Goal: Information Seeking & Learning: Learn about a topic

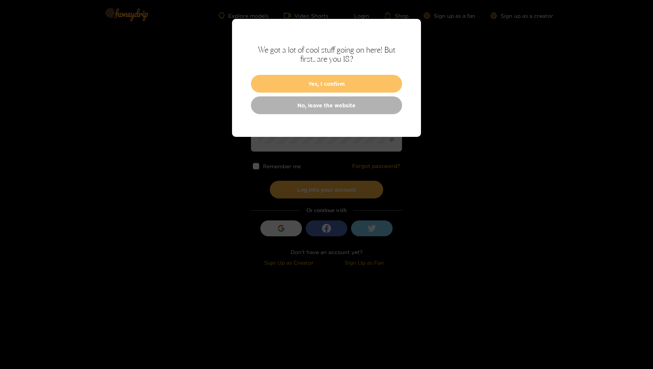
click at [333, 81] on button "Yes, I confirm" at bounding box center [326, 84] width 151 height 18
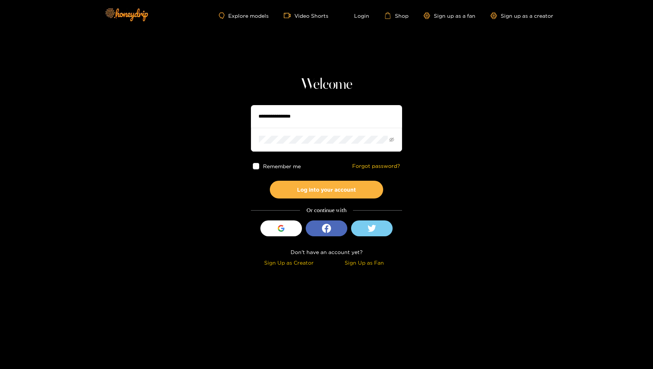
click at [298, 116] on input "text" at bounding box center [326, 116] width 151 height 23
type input "**********"
click at [294, 193] on button "Log into your account" at bounding box center [326, 190] width 113 height 18
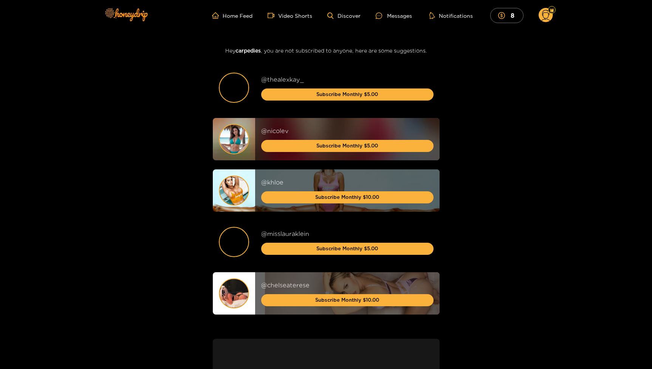
click at [548, 16] on circle at bounding box center [546, 15] width 14 height 14
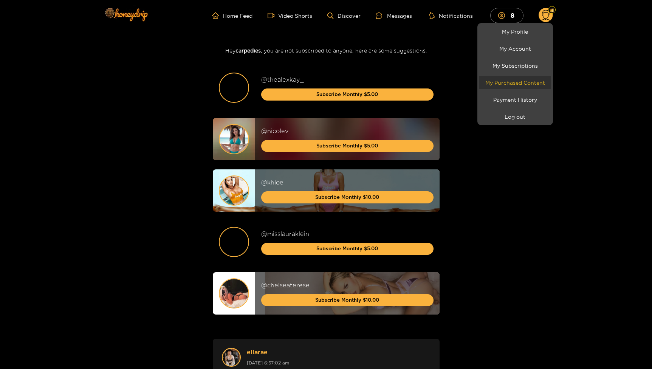
click at [508, 83] on link "My Purchased Content" at bounding box center [515, 82] width 72 height 13
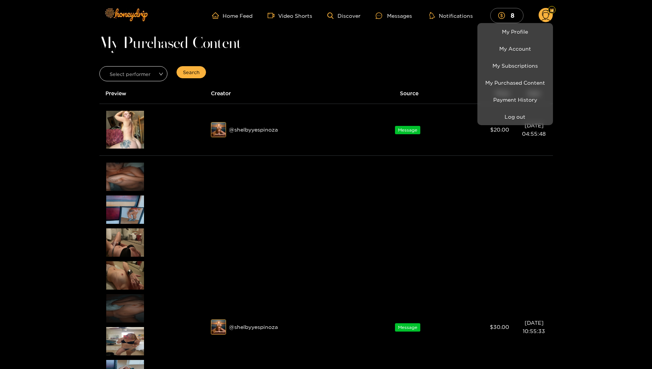
click at [28, 163] on div at bounding box center [326, 184] width 652 height 369
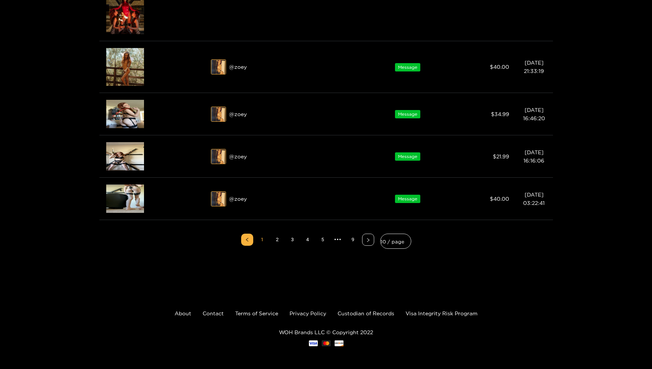
scroll to position [1149, 0]
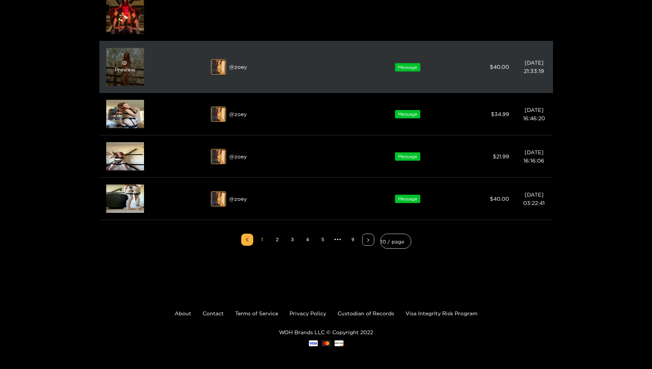
click at [117, 73] on div "Preview" at bounding box center [125, 67] width 21 height 14
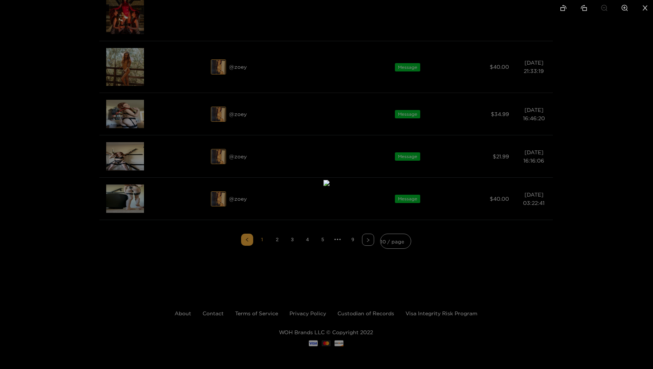
click at [621, 8] on li at bounding box center [625, 8] width 16 height 17
click at [606, 9] on icon "zoom-out" at bounding box center [605, 8] width 6 height 6
click at [642, 6] on icon "close" at bounding box center [645, 8] width 7 height 7
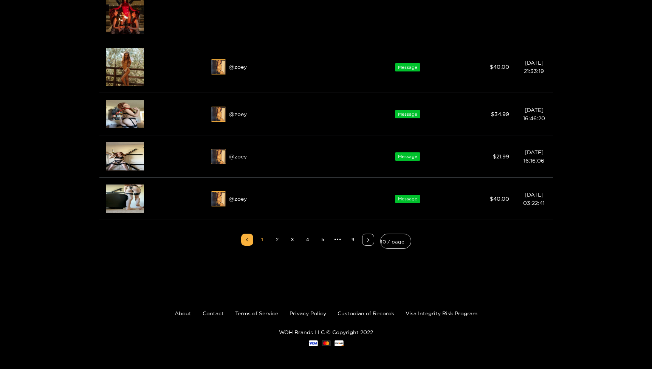
click at [274, 238] on link "2" at bounding box center [277, 239] width 11 height 11
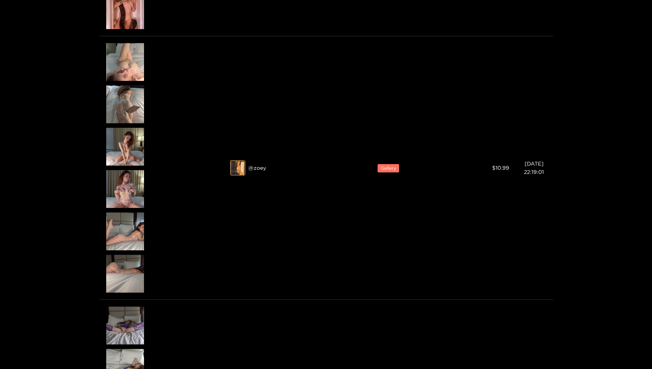
scroll to position [741, 0]
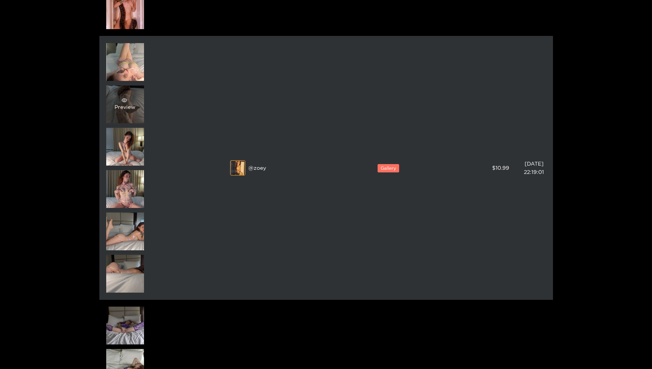
click at [135, 102] on div "Preview" at bounding box center [125, 105] width 21 height 14
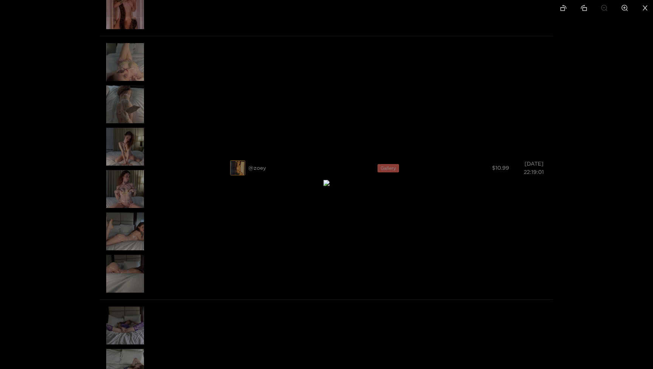
click at [625, 11] on icon "zoom-in" at bounding box center [625, 8] width 7 height 7
click at [648, 7] on icon "close" at bounding box center [645, 8] width 7 height 7
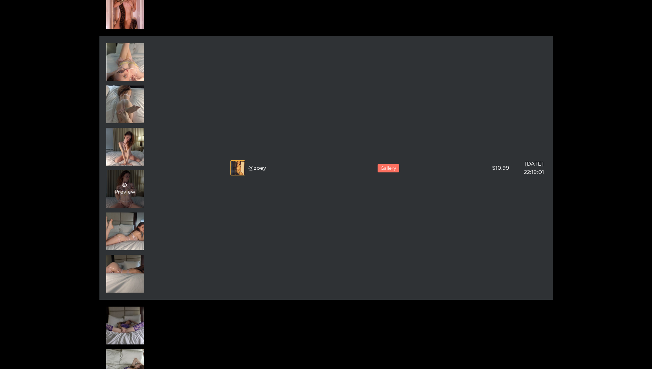
click at [118, 185] on span "eye" at bounding box center [124, 184] width 19 height 5
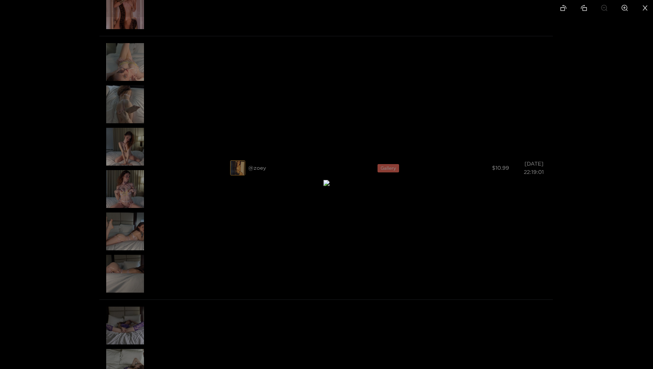
click at [648, 11] on icon "close" at bounding box center [645, 8] width 7 height 7
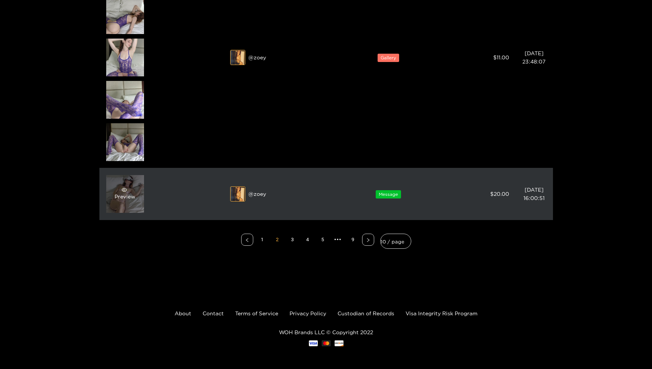
scroll to position [1093, 0]
click at [138, 195] on div "Preview" at bounding box center [125, 194] width 38 height 38
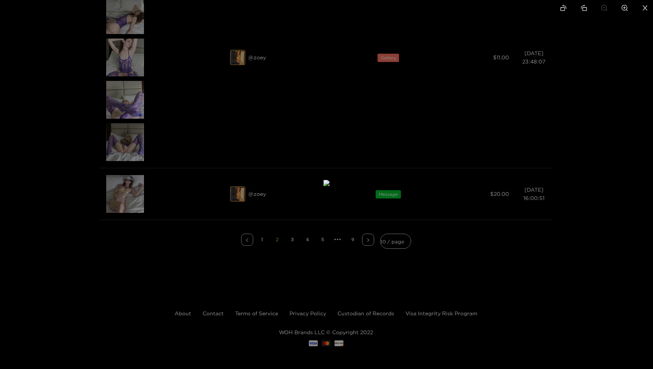
click at [628, 6] on li at bounding box center [625, 8] width 16 height 17
drag, startPoint x: 379, startPoint y: 131, endPoint x: 362, endPoint y: 239, distance: 108.7
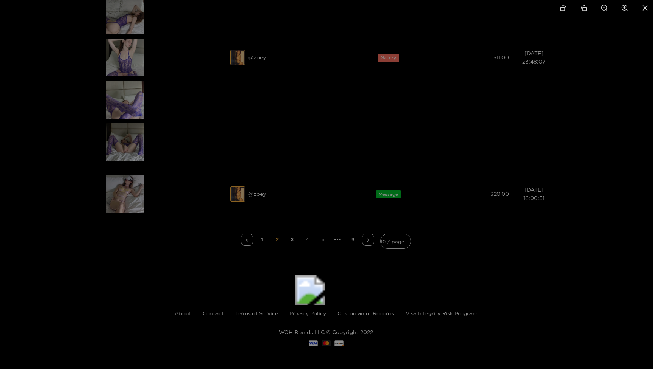
click at [325, 275] on img at bounding box center [310, 290] width 30 height 30
drag, startPoint x: 403, startPoint y: 120, endPoint x: 299, endPoint y: 328, distance: 232.7
click at [608, 11] on li at bounding box center [605, 8] width 16 height 17
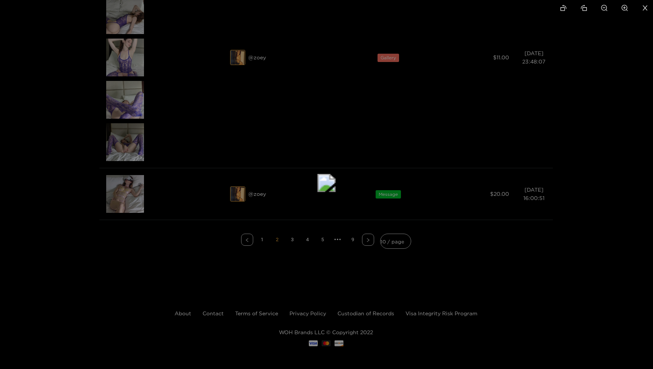
click at [608, 11] on li at bounding box center [605, 8] width 16 height 17
click at [640, 6] on li at bounding box center [645, 8] width 16 height 17
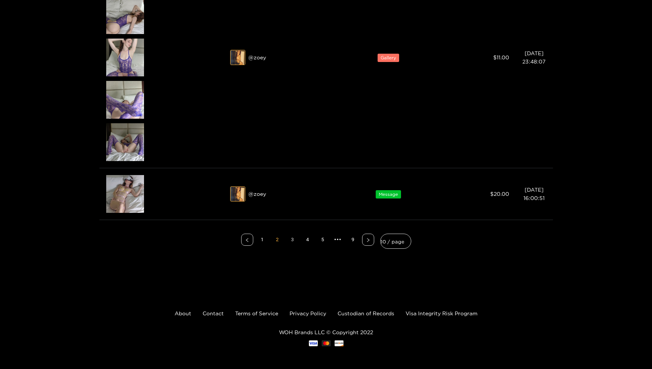
click at [293, 236] on link "3" at bounding box center [292, 239] width 11 height 11
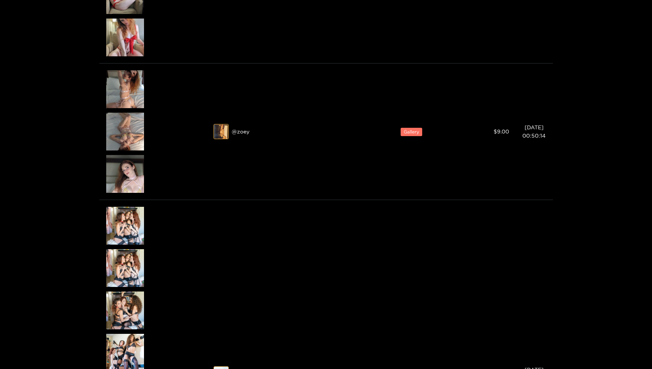
scroll to position [444, 0]
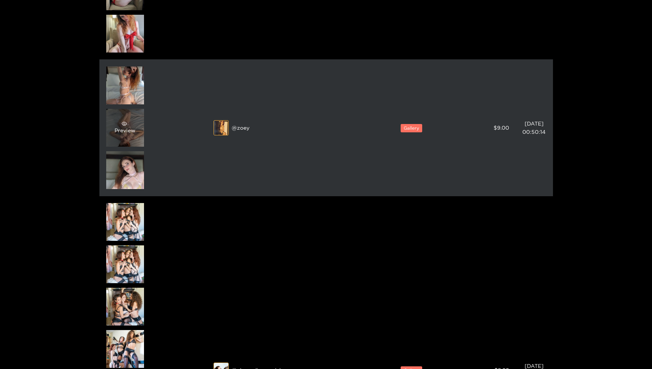
click at [119, 136] on div "Preview" at bounding box center [125, 128] width 38 height 38
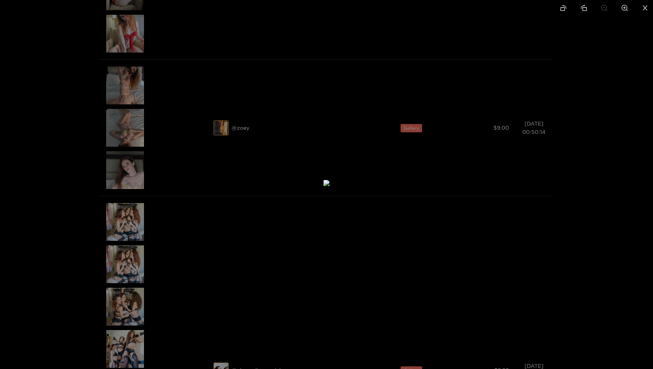
click at [623, 10] on icon "zoom-in" at bounding box center [625, 8] width 7 height 7
drag, startPoint x: 377, startPoint y: 208, endPoint x: 433, endPoint y: 17, distance: 198.6
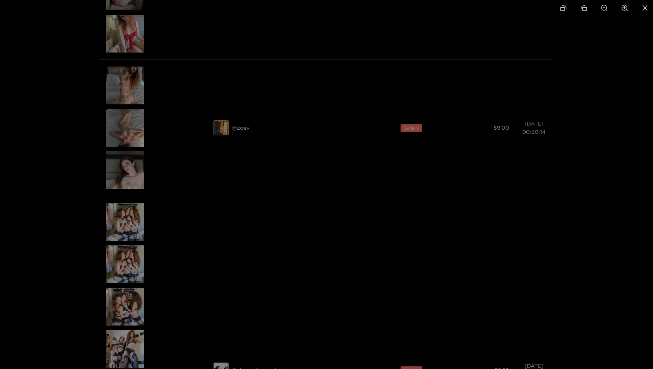
drag, startPoint x: 408, startPoint y: 198, endPoint x: 442, endPoint y: -33, distance: 233.8
click at [643, 8] on icon "close" at bounding box center [645, 8] width 7 height 7
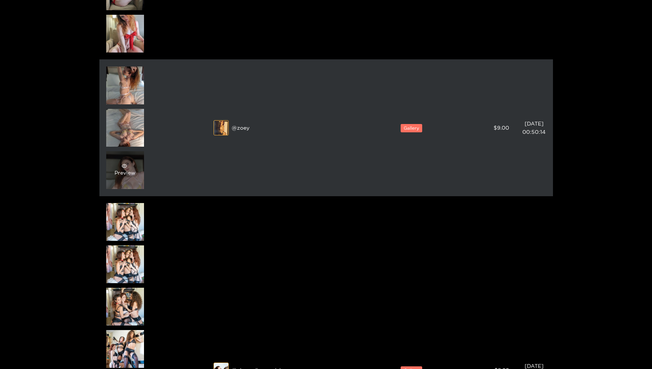
click at [132, 176] on div "Preview" at bounding box center [125, 170] width 21 height 14
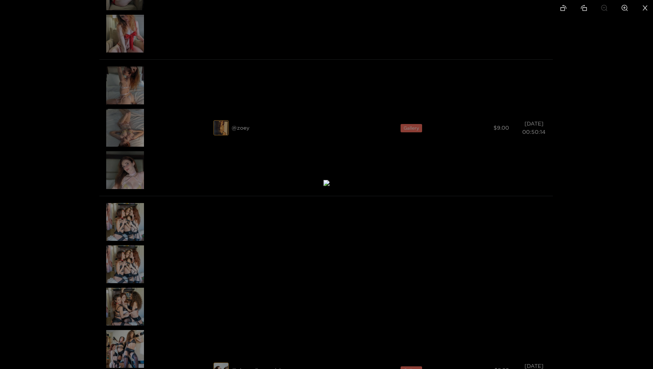
click at [642, 3] on li at bounding box center [645, 8] width 16 height 17
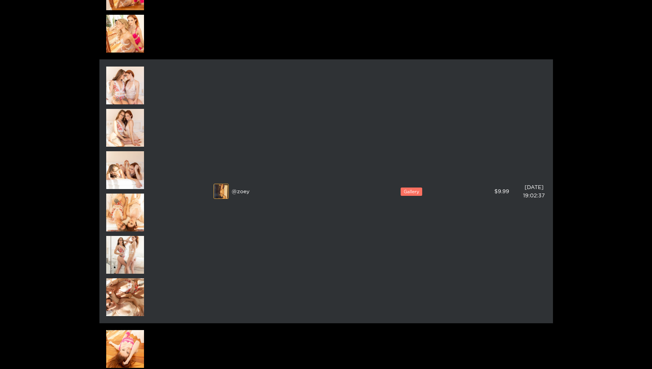
scroll to position [1544, 0]
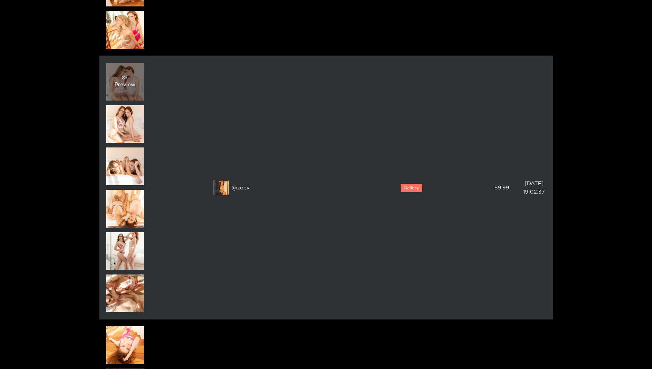
click at [136, 83] on div "Preview" at bounding box center [125, 82] width 38 height 38
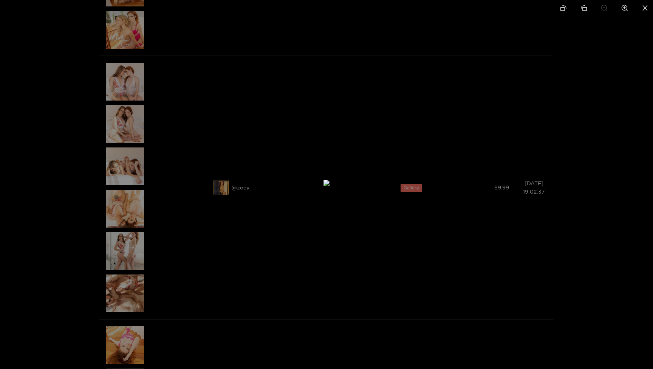
click at [330, 186] on img at bounding box center [327, 183] width 6 height 6
click at [623, 6] on icon "zoom-in" at bounding box center [625, 8] width 7 height 7
click at [623, 6] on icon "zoom-in" at bounding box center [625, 8] width 6 height 6
drag, startPoint x: 427, startPoint y: 218, endPoint x: 460, endPoint y: 65, distance: 157.0
click at [369, 37] on img at bounding box center [359, 28] width 18 height 18
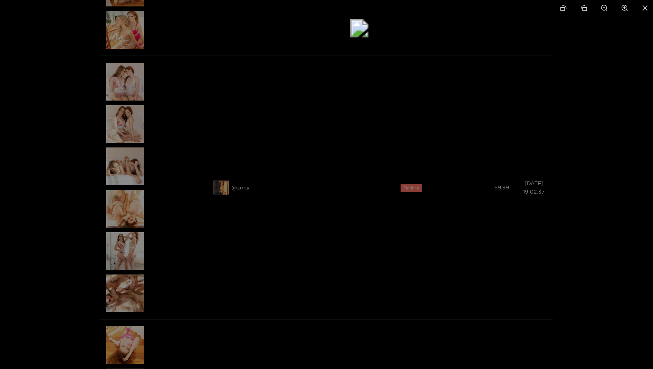
click at [646, 6] on icon "close" at bounding box center [645, 8] width 7 height 7
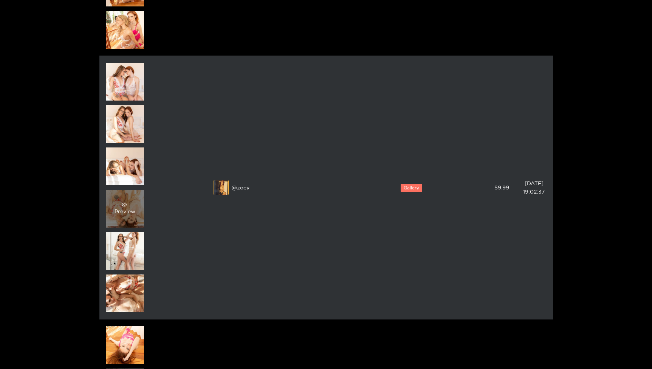
click at [136, 200] on div "Preview" at bounding box center [125, 209] width 38 height 38
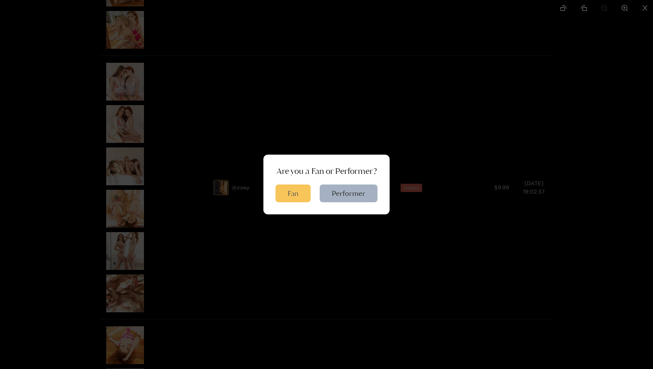
click at [287, 192] on button "Fan" at bounding box center [293, 194] width 35 height 18
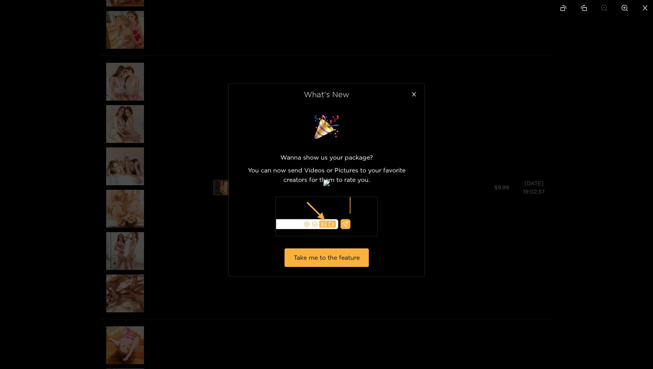
click at [330, 186] on img at bounding box center [327, 183] width 6 height 6
click at [646, 6] on icon "close" at bounding box center [645, 8] width 7 height 7
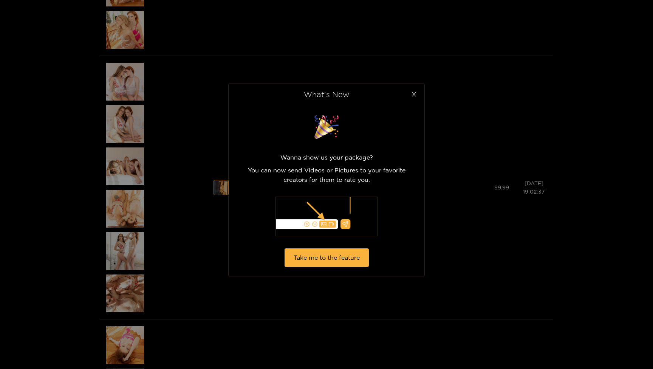
click at [412, 93] on icon "close" at bounding box center [414, 94] width 6 height 6
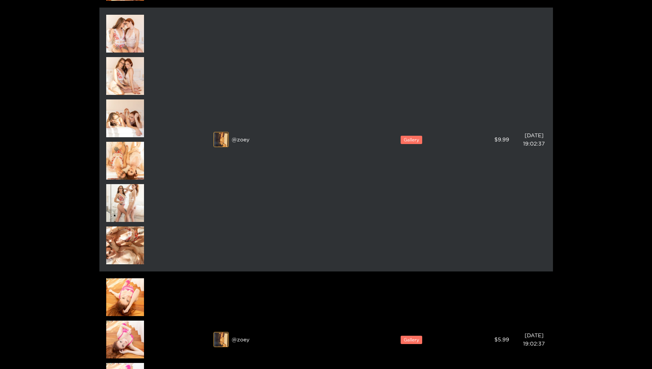
scroll to position [1595, 0]
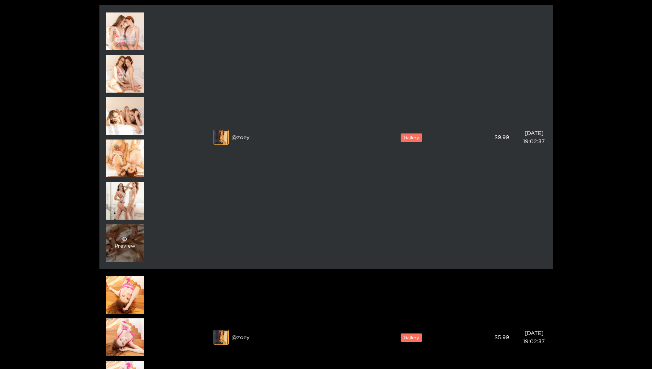
click at [134, 237] on div "Preview" at bounding box center [125, 243] width 21 height 14
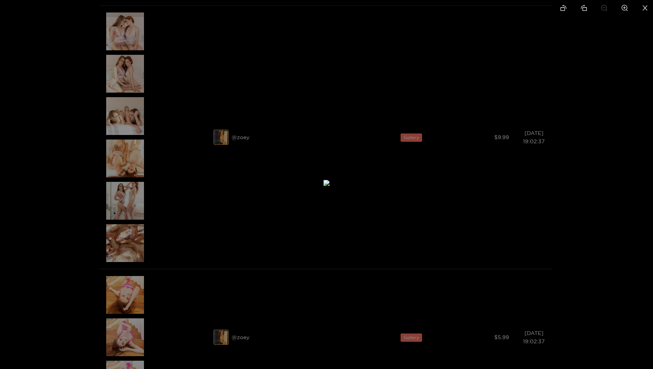
click at [628, 8] on li at bounding box center [625, 8] width 16 height 17
click at [607, 7] on icon "zoom-out" at bounding box center [604, 8] width 7 height 7
drag, startPoint x: 397, startPoint y: 285, endPoint x: 406, endPoint y: 243, distance: 42.6
click at [340, 144] on img at bounding box center [336, 141] width 6 height 6
click at [644, 9] on icon "close" at bounding box center [645, 8] width 7 height 7
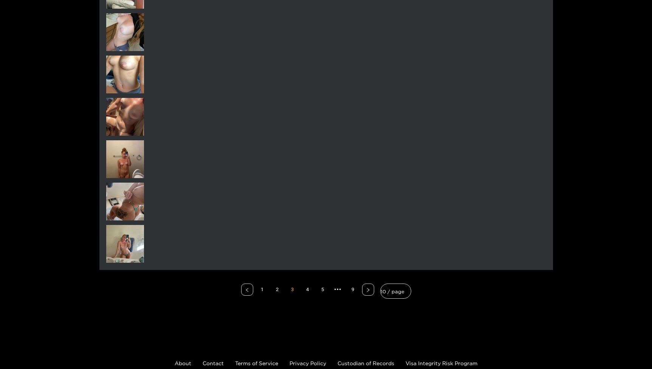
scroll to position [3198, 0]
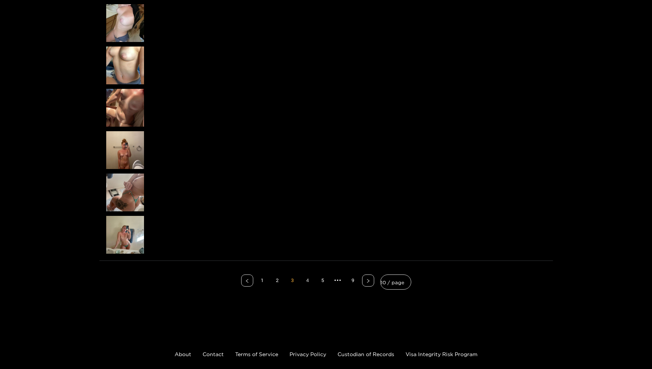
click at [309, 283] on link "4" at bounding box center [307, 280] width 11 height 11
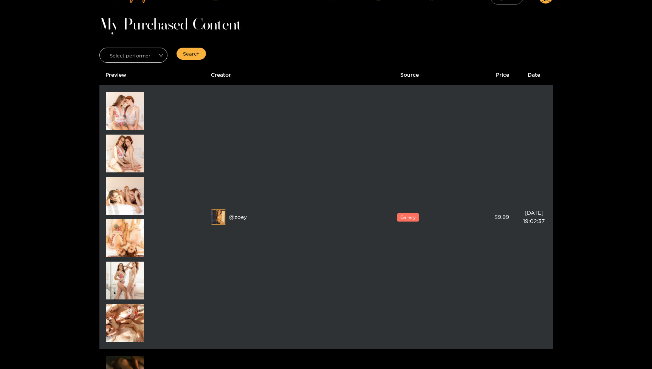
scroll to position [20, 0]
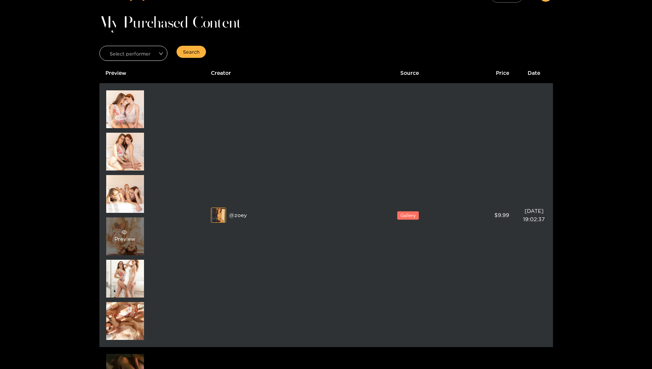
click at [137, 232] on div "Preview" at bounding box center [125, 236] width 38 height 38
click at [141, 229] on div "Preview" at bounding box center [125, 236] width 38 height 38
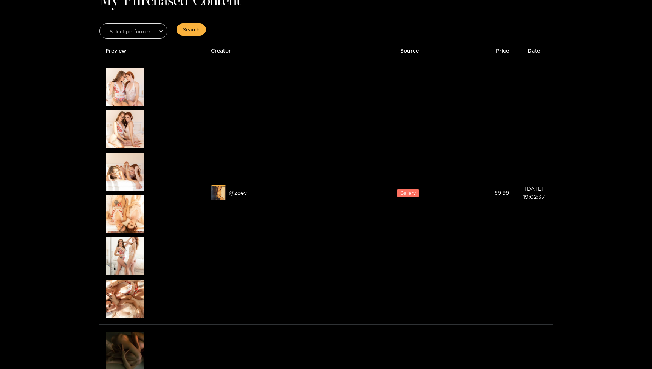
scroll to position [39, 0]
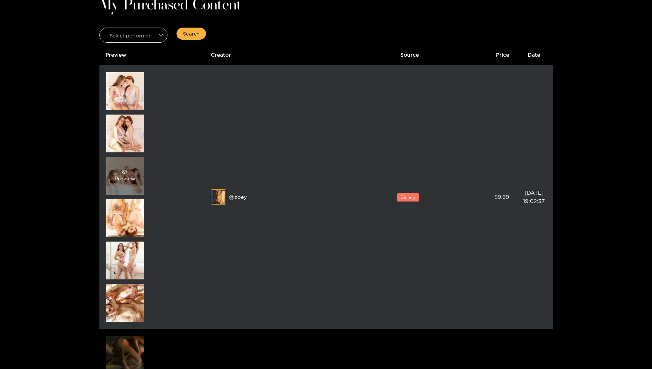
click at [126, 176] on div "Preview" at bounding box center [125, 176] width 21 height 14
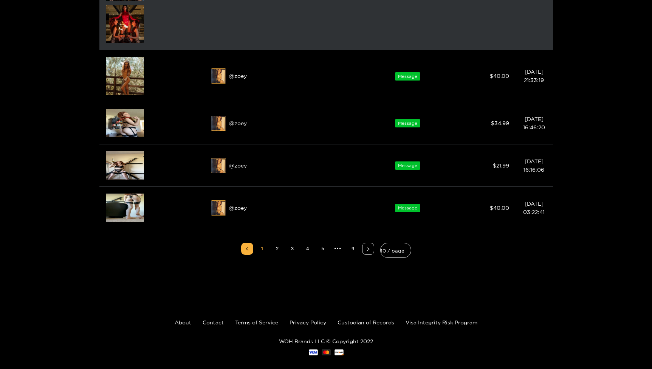
scroll to position [1117, 0]
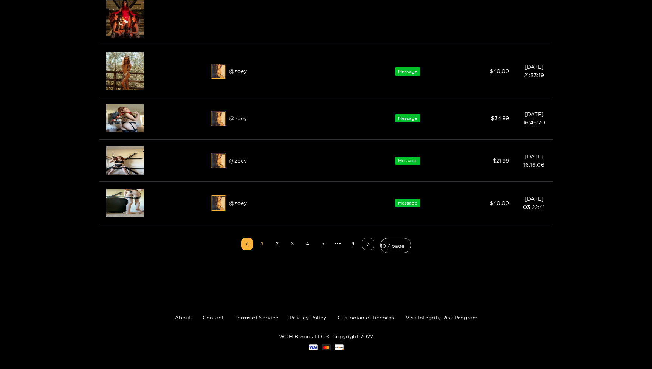
click at [292, 250] on link "3" at bounding box center [292, 243] width 11 height 11
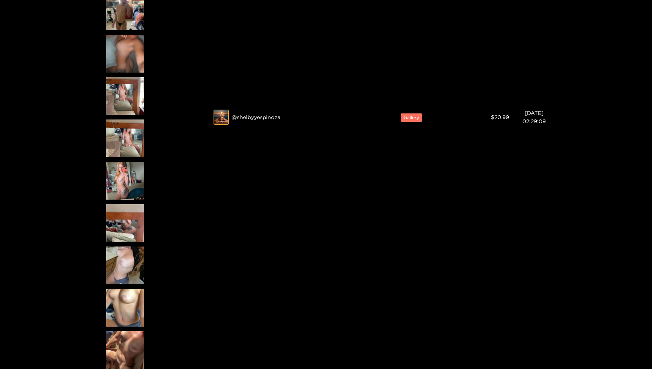
scroll to position [3114, 0]
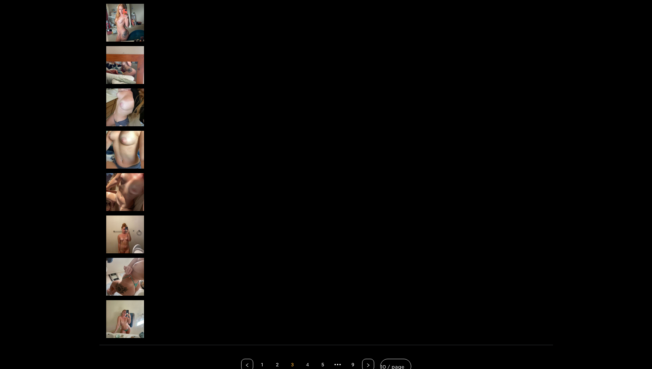
click at [306, 364] on link "4" at bounding box center [307, 364] width 11 height 11
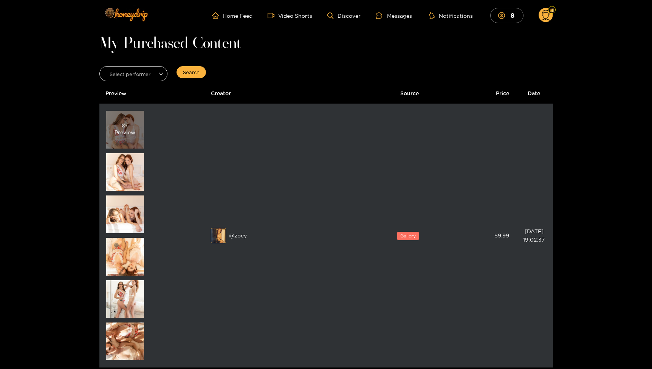
scroll to position [0, 0]
click at [118, 134] on div "Preview" at bounding box center [125, 130] width 21 height 14
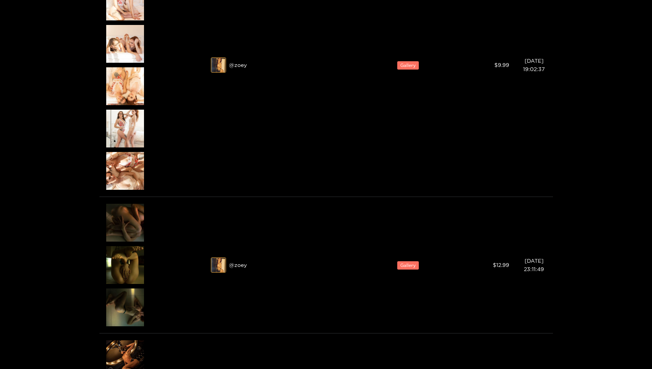
scroll to position [176, 0]
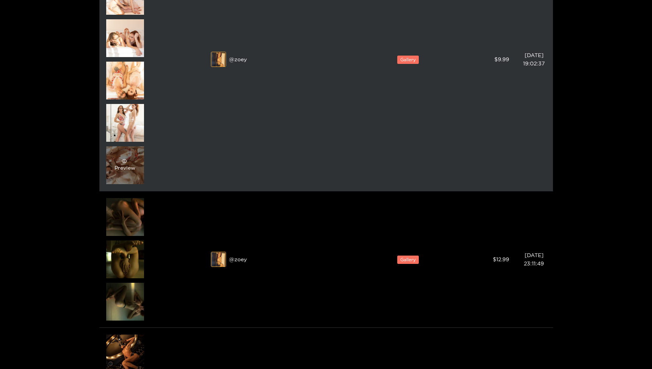
click at [115, 182] on div "Preview" at bounding box center [125, 165] width 38 height 38
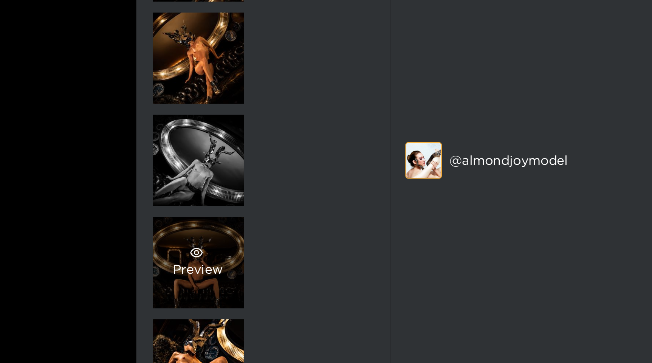
scroll to position [383, 0]
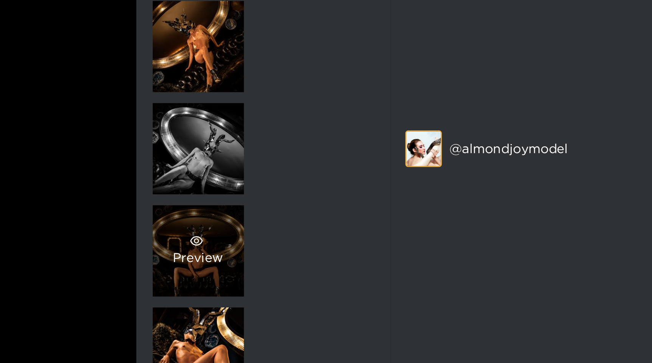
click at [115, 310] on span "eye" at bounding box center [124, 312] width 19 height 5
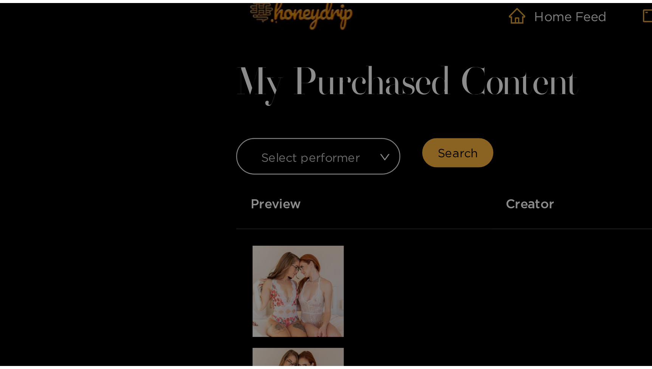
scroll to position [0, 0]
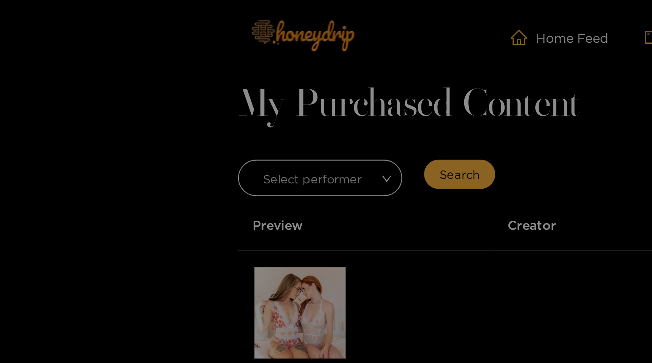
click at [317, 171] on img at bounding box center [326, 180] width 18 height 18
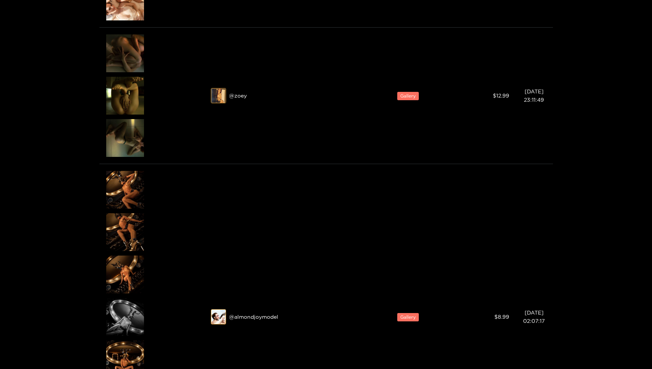
scroll to position [488, 0]
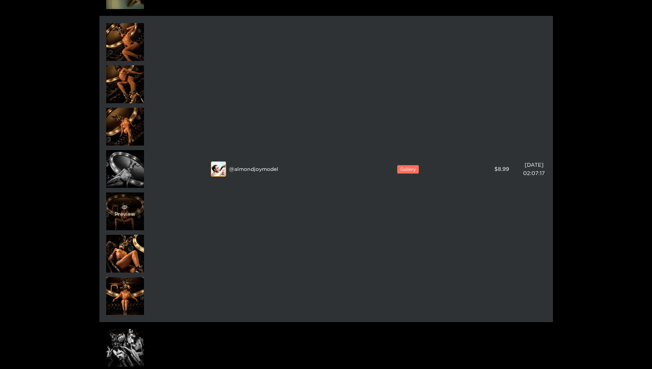
click at [132, 219] on div "Preview" at bounding box center [125, 211] width 38 height 38
click at [0, 0] on div at bounding box center [0, 0] width 0 height 0
click at [132, 219] on div "Preview" at bounding box center [125, 211] width 38 height 38
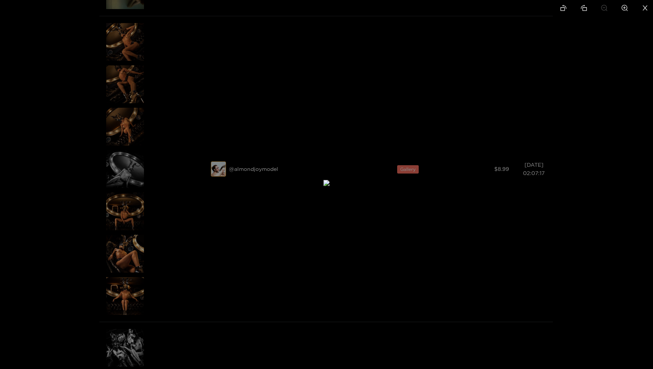
click at [626, 5] on icon "zoom-in" at bounding box center [625, 8] width 7 height 7
click at [644, 9] on icon "close" at bounding box center [645, 8] width 7 height 7
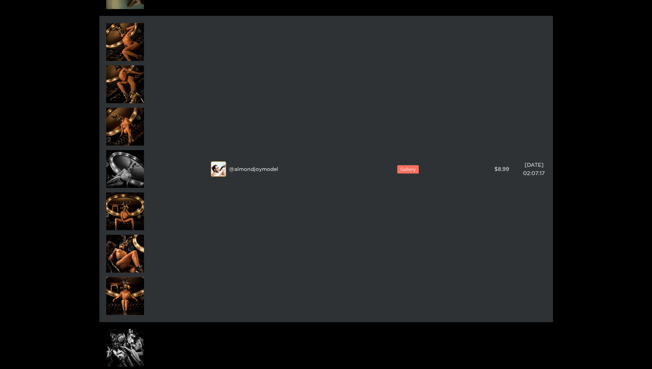
click at [185, 256] on div "Preview Preview Preview Preview Preview Preview [GEOGRAPHIC_DATA]" at bounding box center [152, 168] width 94 height 293
click at [141, 288] on div "Preview" at bounding box center [125, 296] width 38 height 38
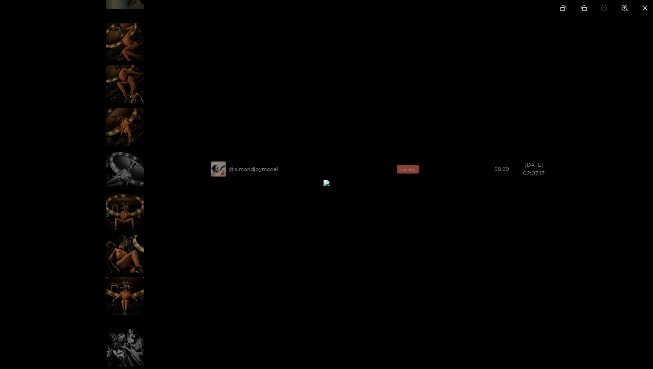
click at [623, 8] on icon "zoom-in" at bounding box center [625, 8] width 7 height 7
drag, startPoint x: 532, startPoint y: 28, endPoint x: 498, endPoint y: 66, distance: 51.1
click at [304, 209] on img at bounding box center [292, 221] width 24 height 24
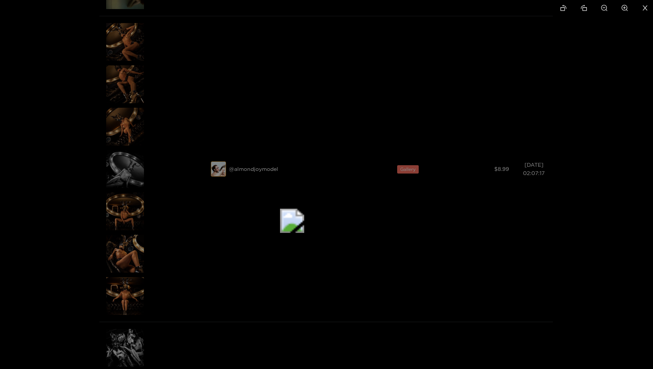
click at [642, 8] on icon "close" at bounding box center [645, 8] width 7 height 7
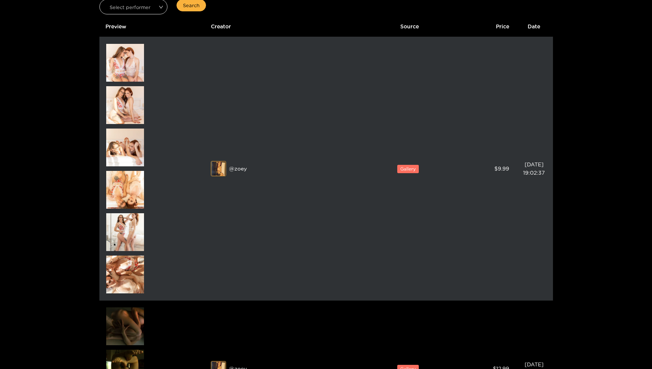
scroll to position [75, 0]
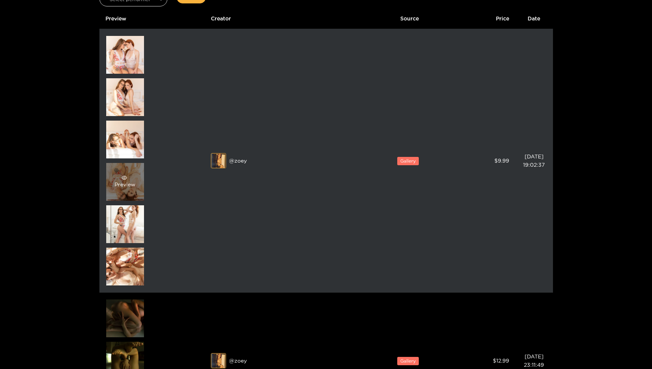
click at [138, 184] on div "Preview" at bounding box center [125, 182] width 38 height 38
click at [136, 174] on div "Preview" at bounding box center [125, 182] width 38 height 38
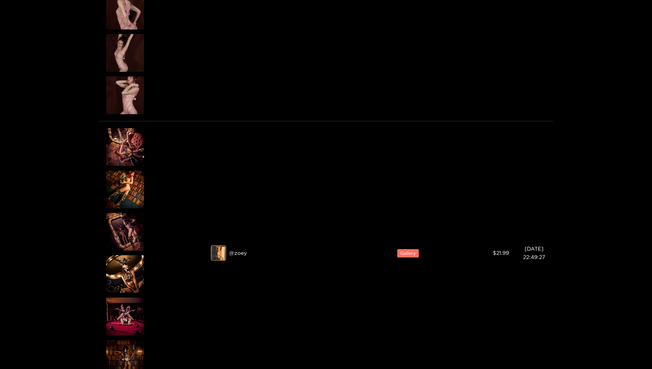
scroll to position [1622, 0]
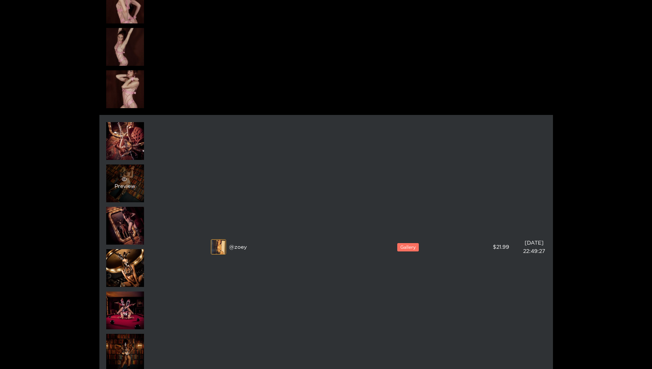
click at [122, 185] on div "Preview" at bounding box center [125, 184] width 21 height 14
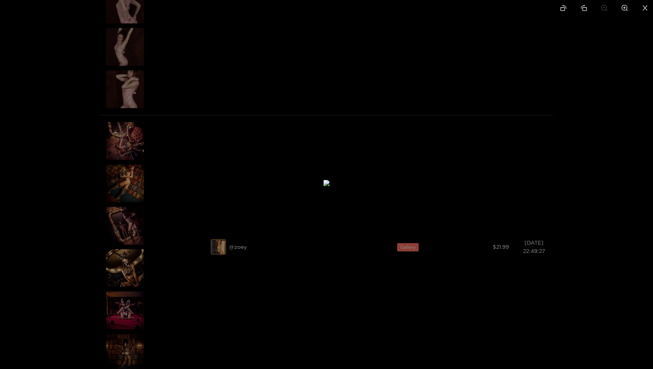
click at [623, 7] on icon "zoom-in" at bounding box center [625, 8] width 7 height 7
drag, startPoint x: 397, startPoint y: 121, endPoint x: 286, endPoint y: 290, distance: 202.1
click at [271, 279] on img at bounding box center [259, 267] width 24 height 24
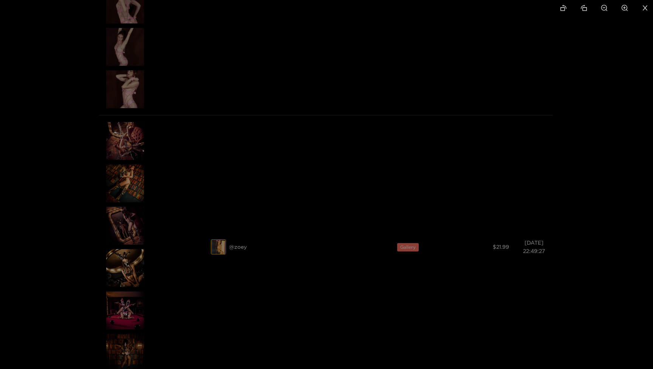
drag, startPoint x: 310, startPoint y: 168, endPoint x: 288, endPoint y: 260, distance: 94.8
click at [640, 9] on li at bounding box center [645, 8] width 16 height 17
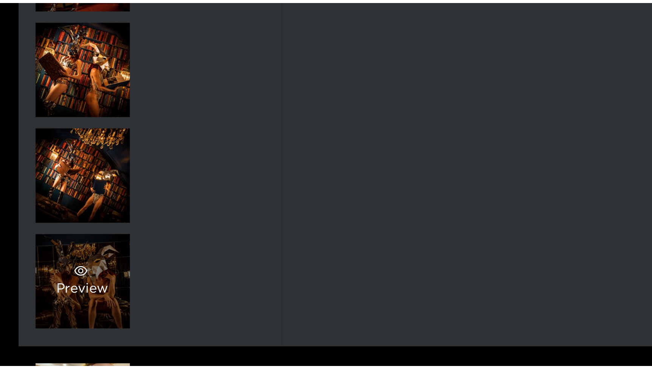
scroll to position [2294, 0]
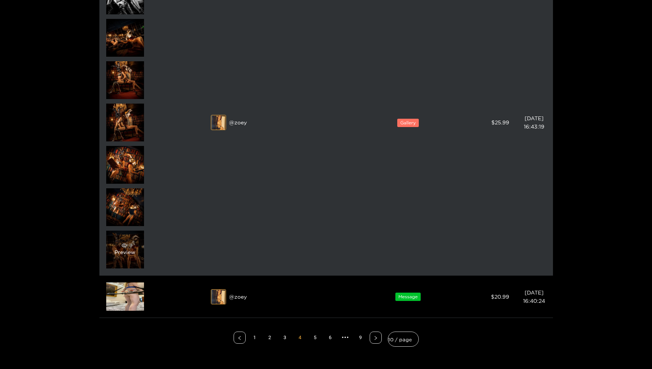
click at [134, 240] on div "Preview" at bounding box center [125, 250] width 38 height 38
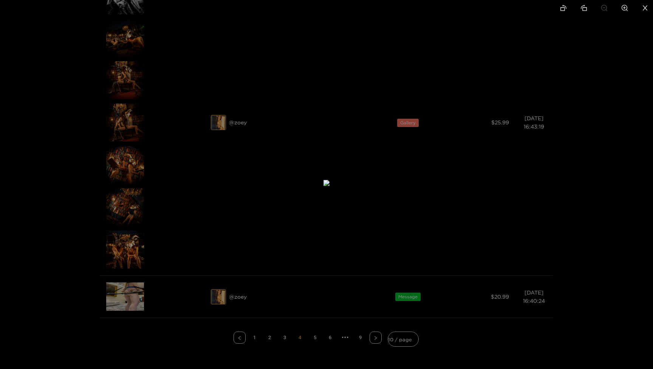
click at [641, 9] on li at bounding box center [645, 8] width 16 height 17
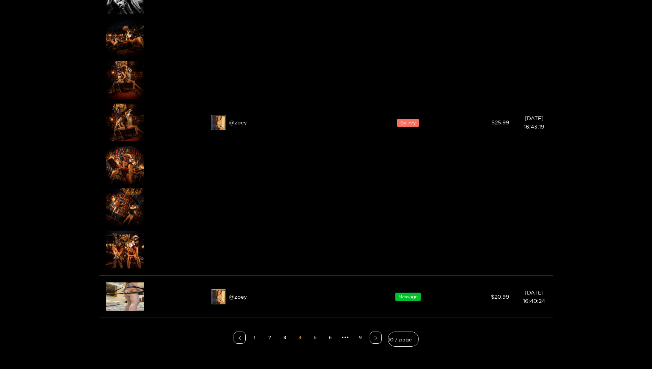
click at [314, 334] on link "5" at bounding box center [315, 337] width 11 height 11
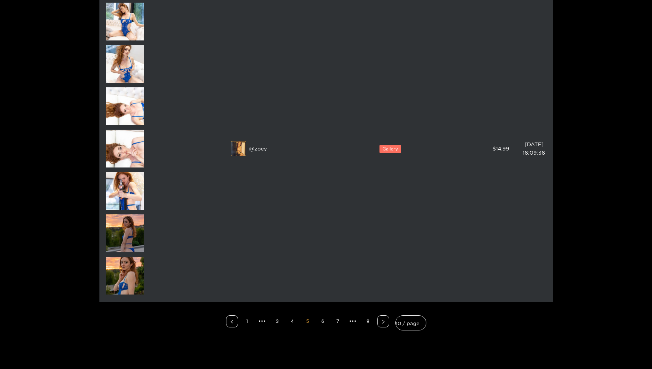
scroll to position [1658, 0]
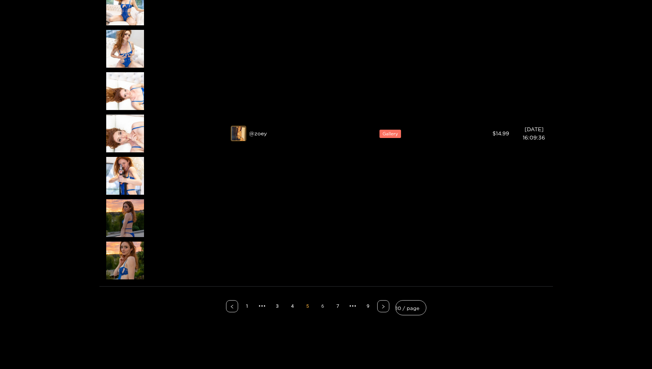
click at [324, 303] on link "6" at bounding box center [322, 306] width 11 height 11
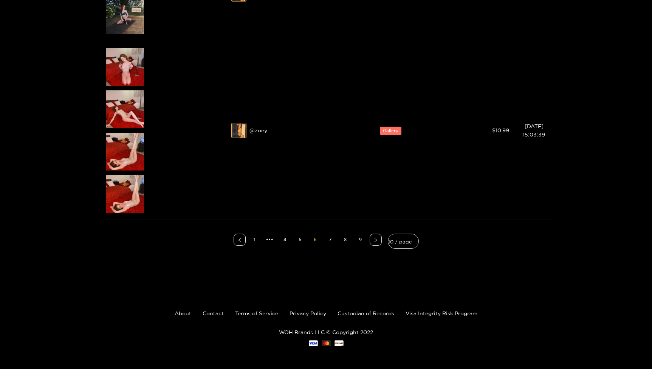
scroll to position [2082, 0]
click at [328, 243] on link "7" at bounding box center [330, 239] width 11 height 11
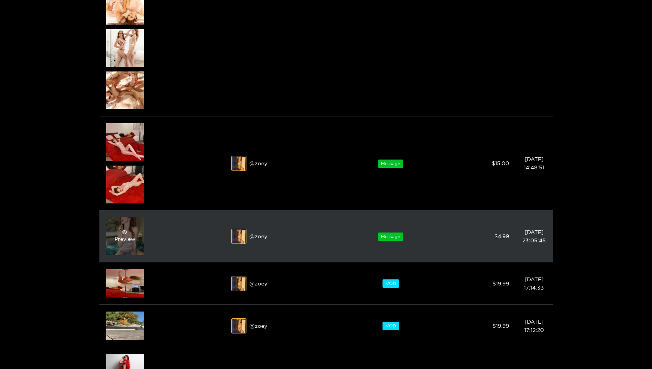
scroll to position [255, 0]
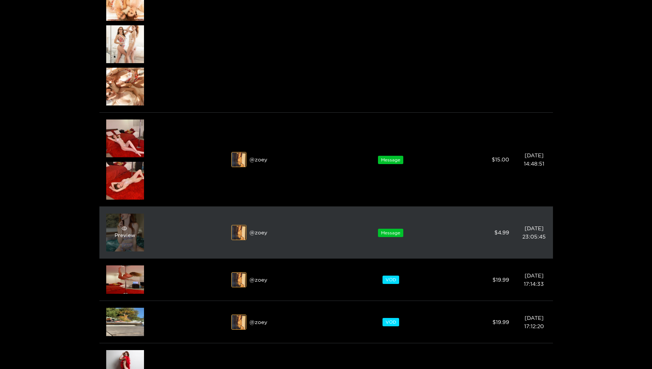
click at [126, 243] on div "Preview" at bounding box center [125, 233] width 38 height 38
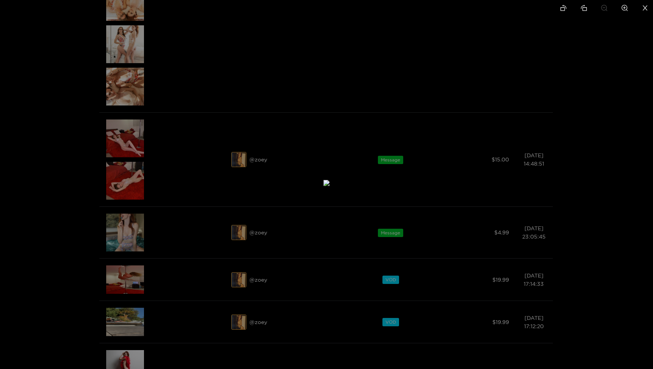
click at [640, 5] on li at bounding box center [645, 8] width 16 height 17
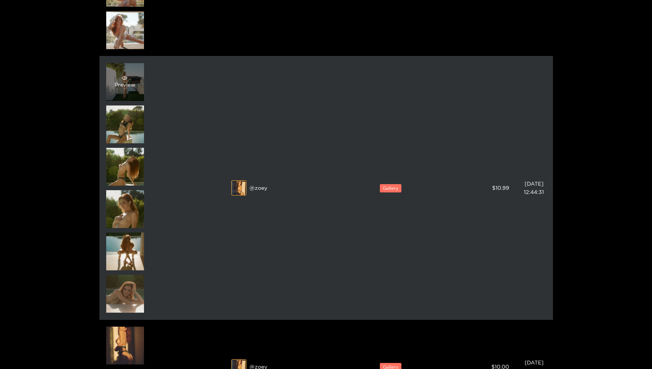
scroll to position [1300, 0]
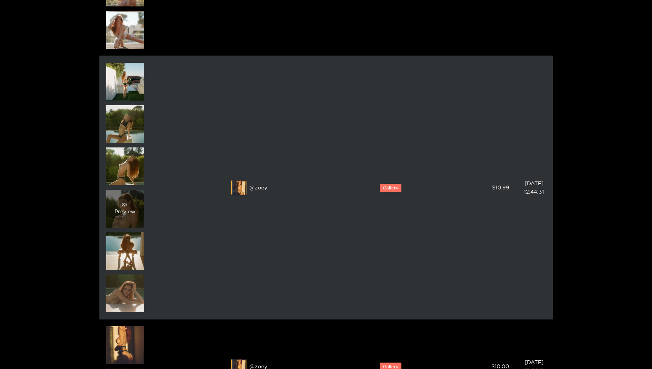
click at [139, 213] on div "Preview" at bounding box center [125, 209] width 38 height 38
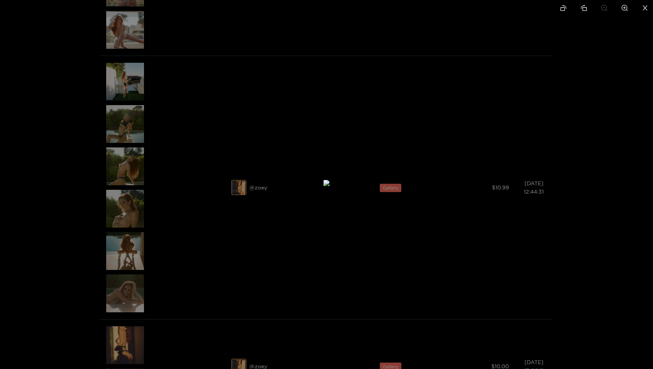
click at [645, 9] on icon "close" at bounding box center [645, 8] width 7 height 7
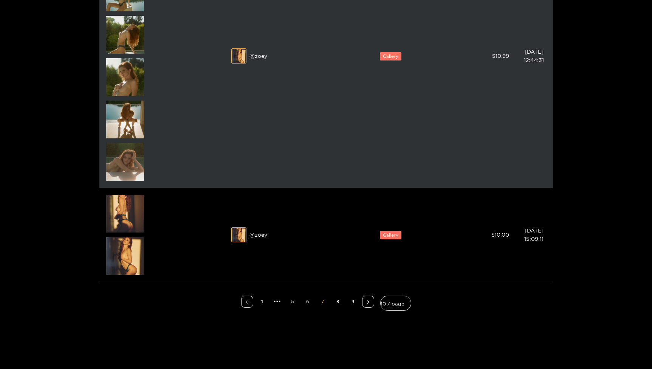
scroll to position [1433, 0]
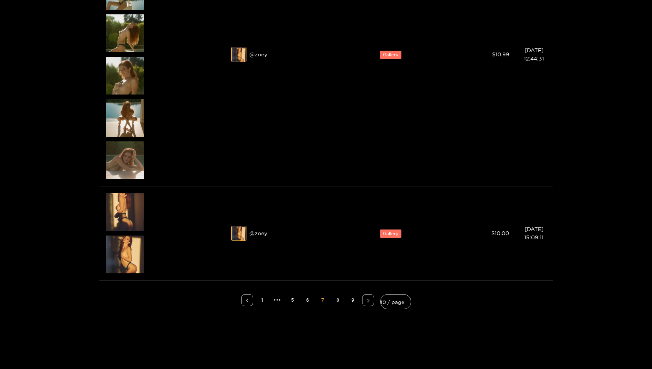
click at [334, 301] on link "8" at bounding box center [337, 300] width 11 height 11
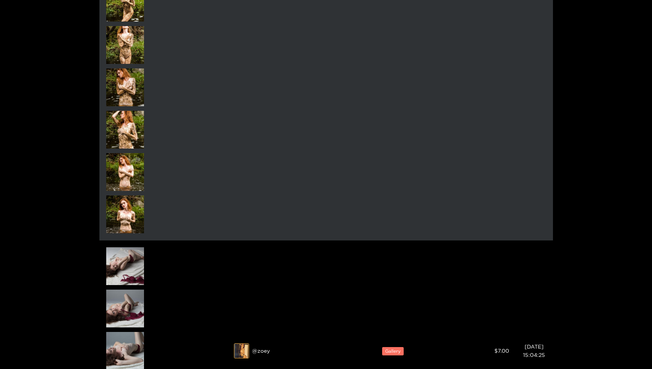
scroll to position [1439, 0]
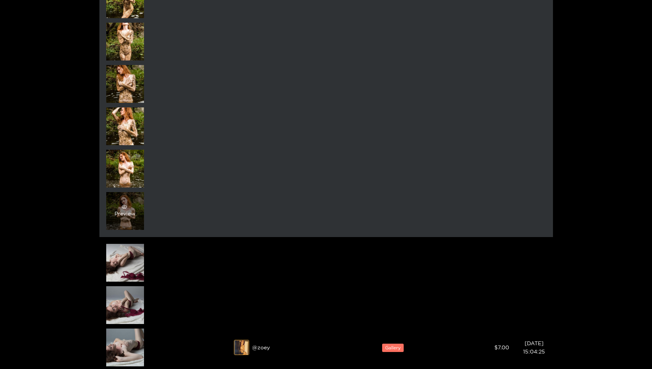
click at [141, 213] on div "Preview" at bounding box center [125, 211] width 38 height 38
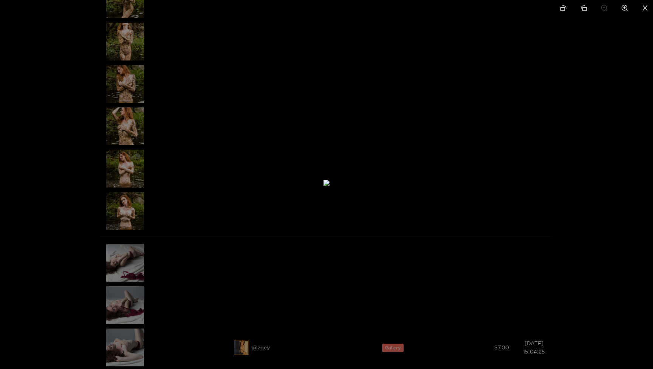
click at [647, 8] on icon "close" at bounding box center [645, 8] width 7 height 7
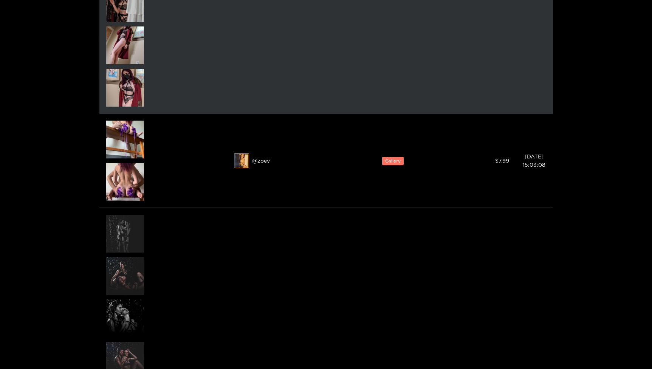
scroll to position [2047, 0]
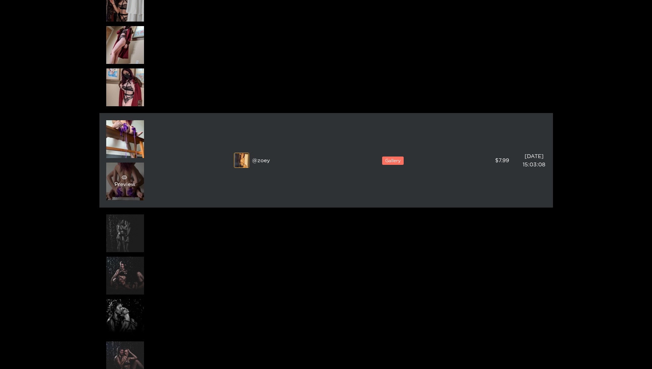
click at [135, 187] on div "Preview" at bounding box center [125, 182] width 38 height 38
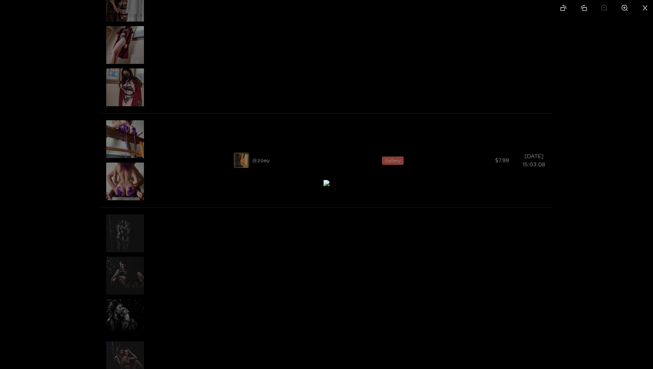
click at [628, 9] on li at bounding box center [625, 8] width 16 height 17
drag, startPoint x: 422, startPoint y: 260, endPoint x: 459, endPoint y: 40, distance: 223.4
click at [363, 30] on img at bounding box center [351, 18] width 24 height 24
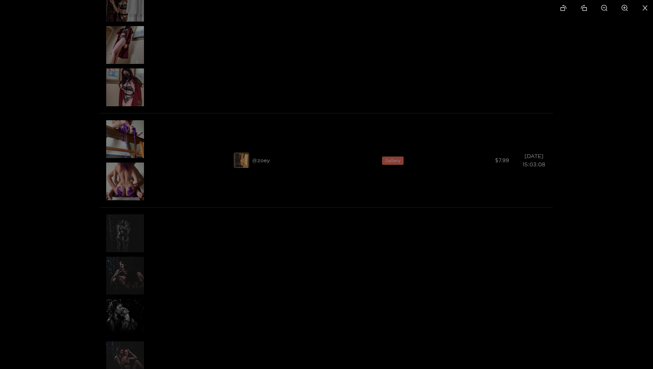
drag, startPoint x: 425, startPoint y: 181, endPoint x: 426, endPoint y: 81, distance: 99.4
click at [648, 10] on icon "close" at bounding box center [645, 8] width 7 height 7
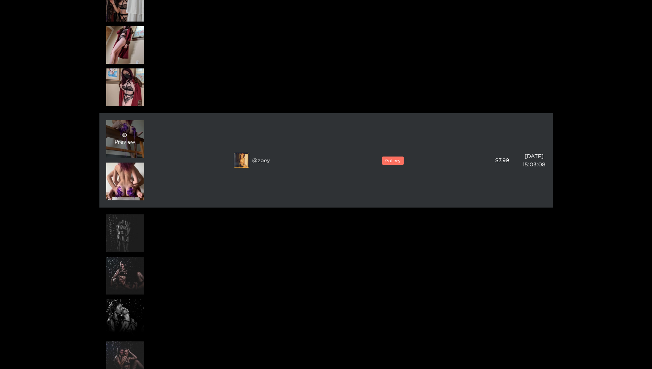
click at [124, 131] on div "Preview" at bounding box center [125, 139] width 38 height 38
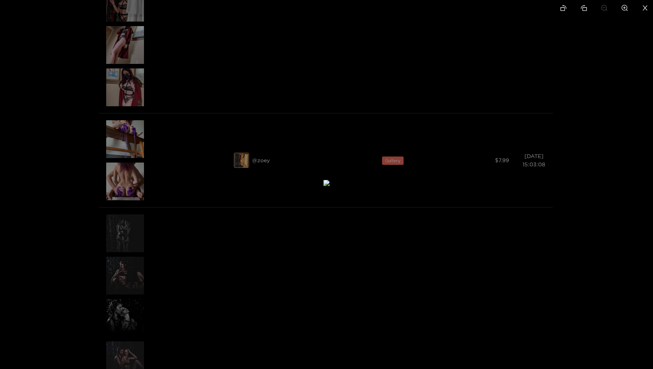
click at [648, 7] on icon "close" at bounding box center [645, 8] width 7 height 7
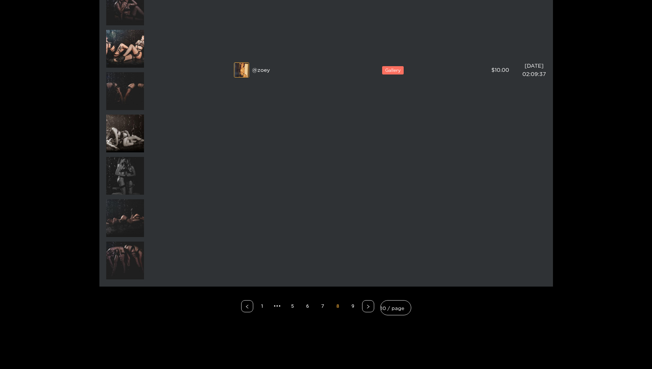
scroll to position [2416, 0]
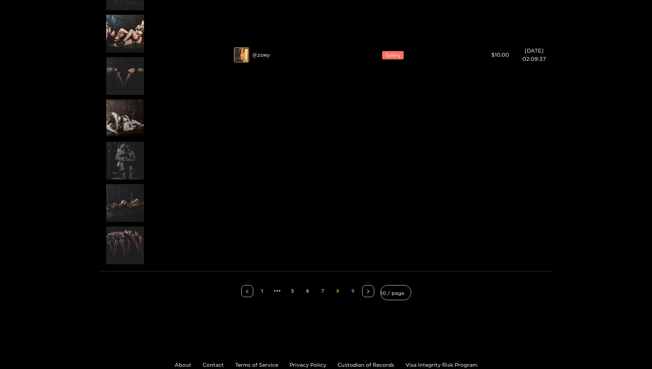
click at [352, 290] on link "9" at bounding box center [352, 290] width 11 height 11
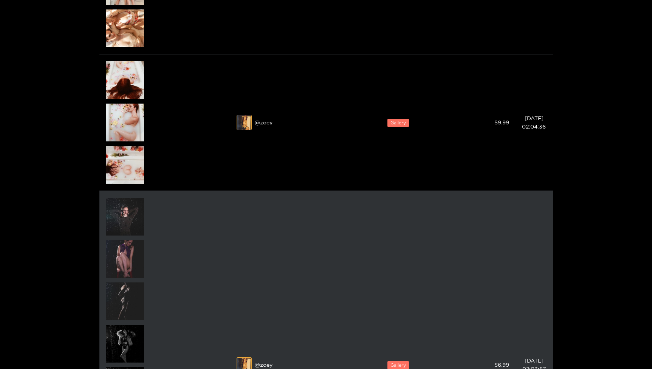
scroll to position [306, 0]
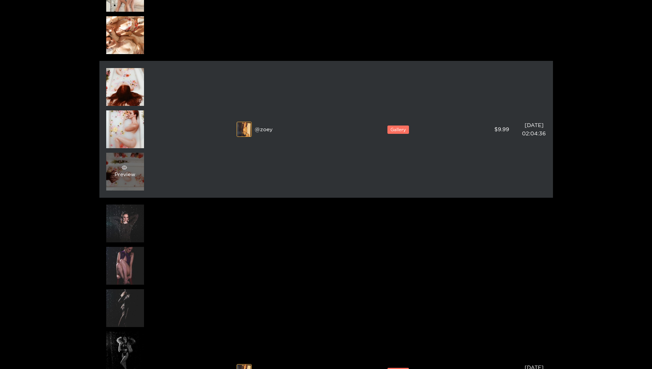
click at [140, 166] on div "Preview" at bounding box center [125, 172] width 38 height 38
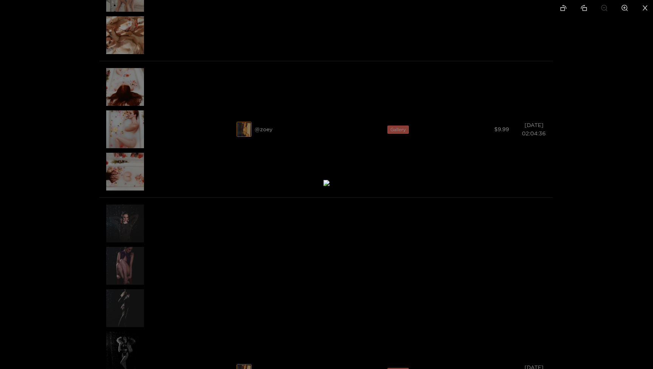
click at [650, 6] on li at bounding box center [645, 8] width 16 height 17
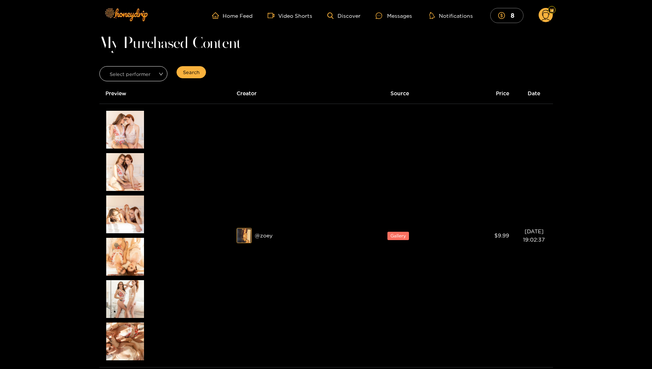
scroll to position [10, 0]
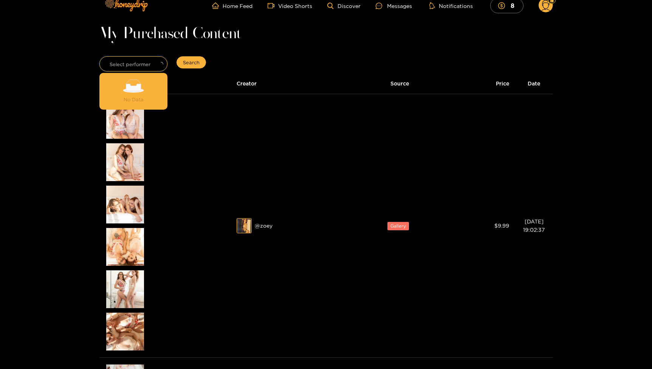
click at [135, 64] on input "search" at bounding box center [131, 62] width 54 height 11
click at [113, 115] on div "zoey" at bounding box center [133, 117] width 59 height 8
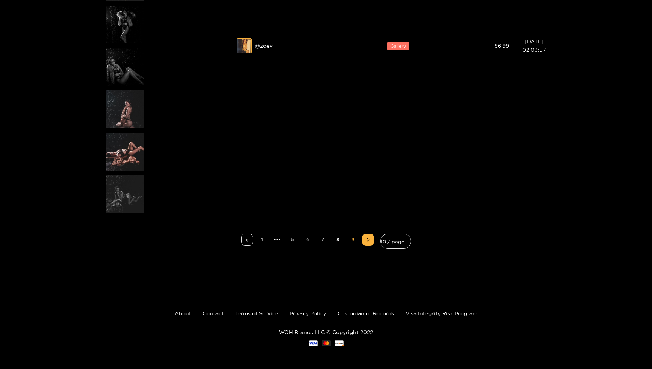
click at [264, 241] on link "1" at bounding box center [262, 239] width 11 height 11
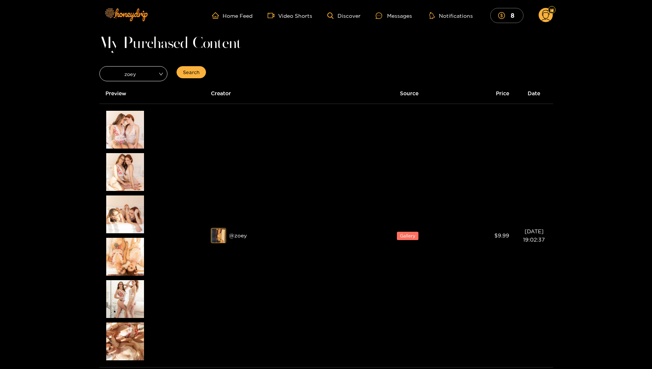
scroll to position [0, 0]
click at [198, 72] on span "Search" at bounding box center [191, 72] width 17 height 8
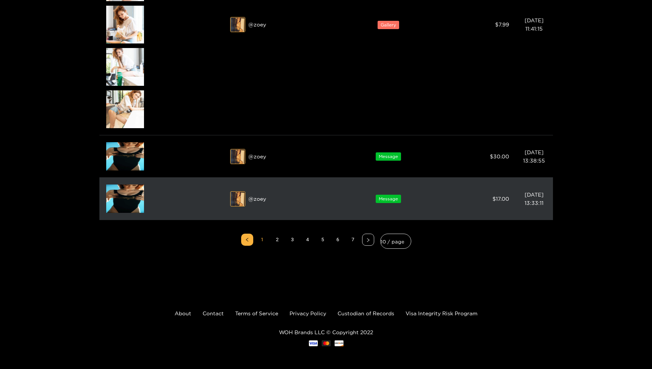
scroll to position [854, 0]
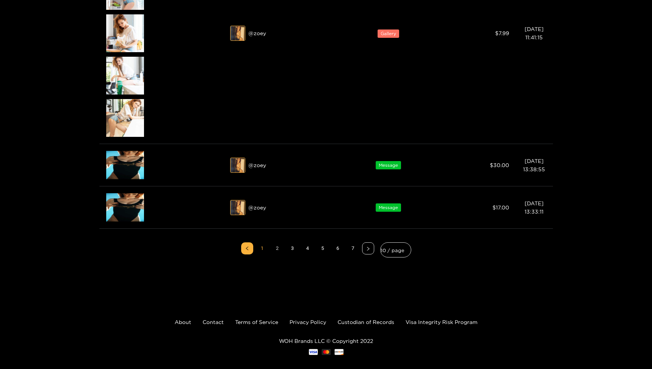
click at [278, 251] on link "2" at bounding box center [277, 248] width 11 height 11
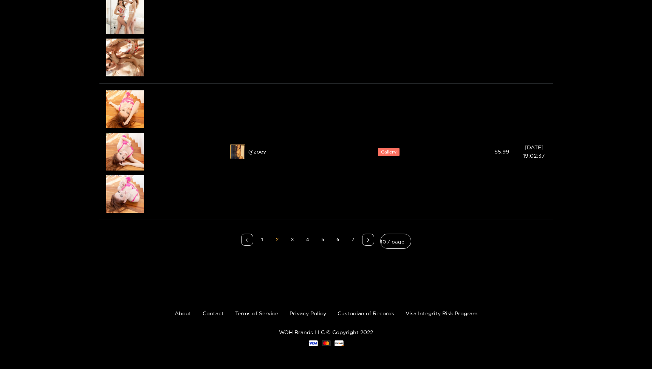
click at [292, 235] on link "3" at bounding box center [292, 239] width 11 height 11
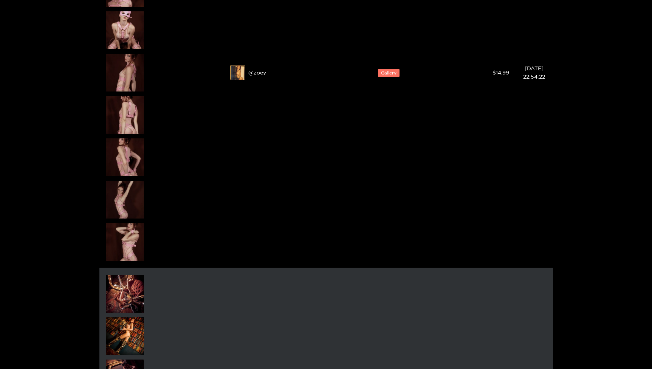
scroll to position [923, 0]
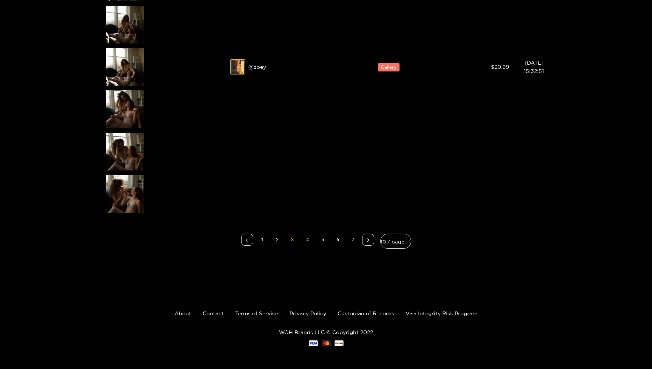
click at [310, 242] on link "4" at bounding box center [307, 239] width 11 height 11
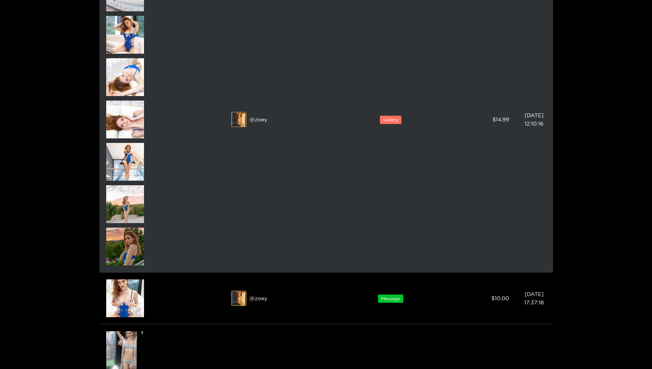
scroll to position [1666, 0]
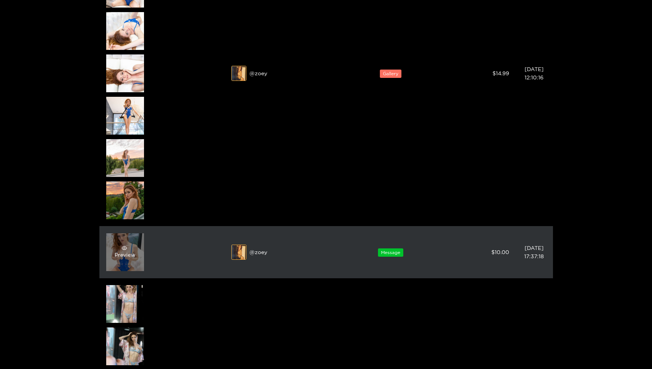
click at [136, 251] on div "Preview" at bounding box center [125, 252] width 38 height 38
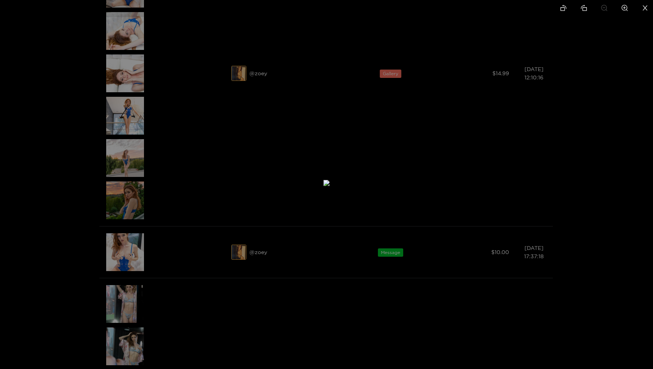
click at [625, 6] on icon "zoom-in" at bounding box center [625, 8] width 7 height 7
click at [604, 7] on icon "zoom-out" at bounding box center [604, 8] width 7 height 7
click at [643, 10] on icon "close" at bounding box center [645, 8] width 7 height 7
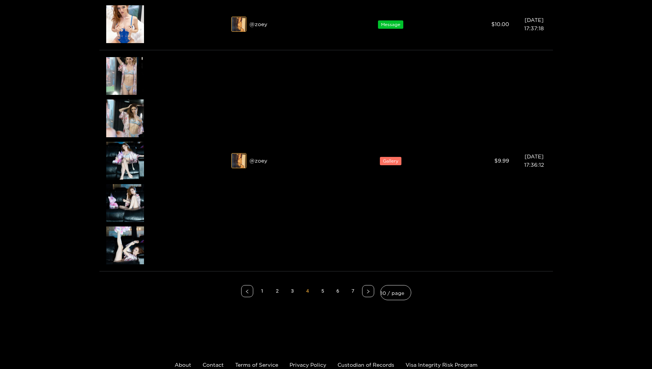
scroll to position [1896, 0]
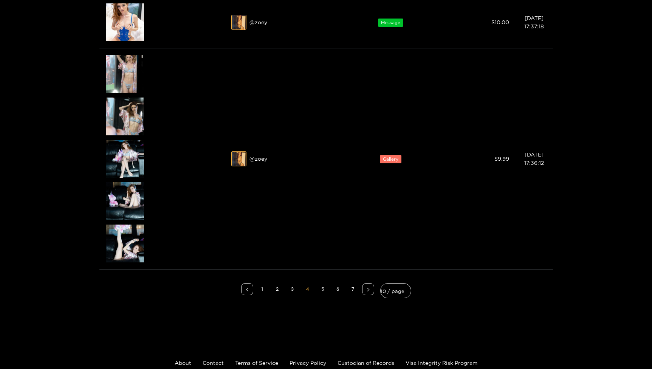
click at [324, 292] on link "5" at bounding box center [322, 289] width 11 height 11
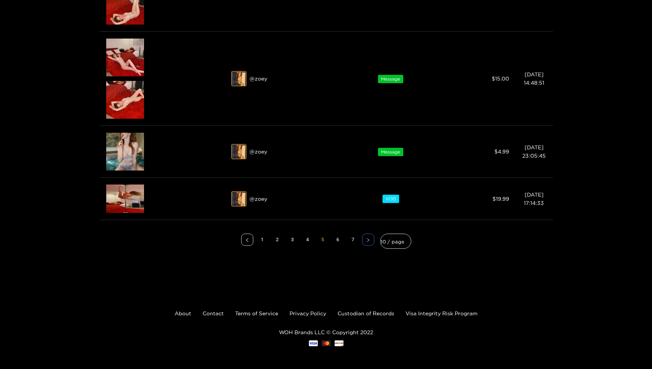
scroll to position [1955, 0]
click at [340, 242] on link "6" at bounding box center [337, 239] width 11 height 11
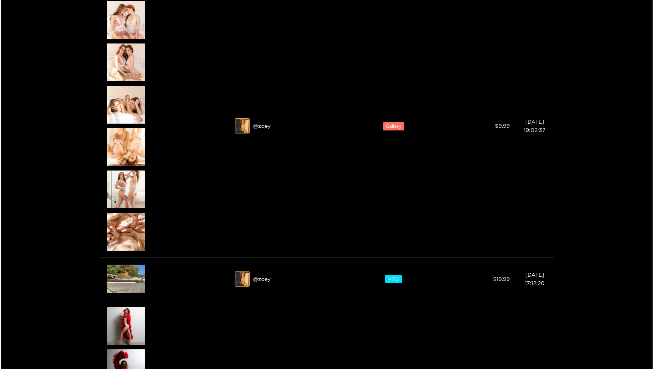
scroll to position [373, 0]
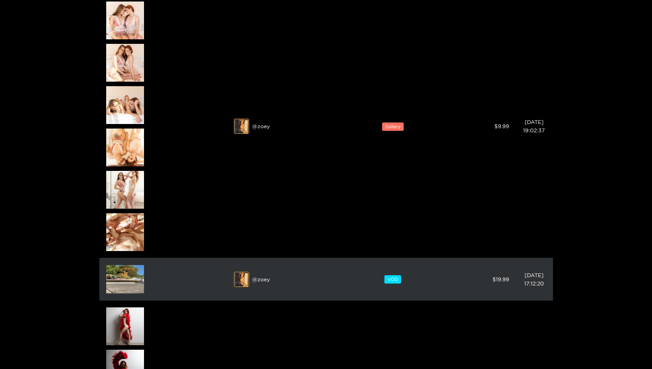
click at [134, 273] on img at bounding box center [125, 279] width 38 height 28
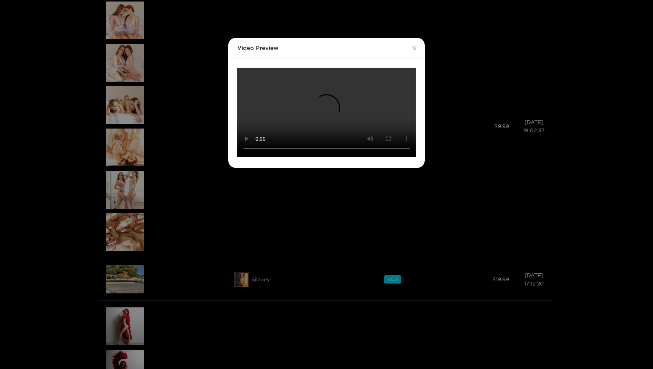
scroll to position [36, 0]
click at [414, 38] on span "Close" at bounding box center [414, 48] width 21 height 21
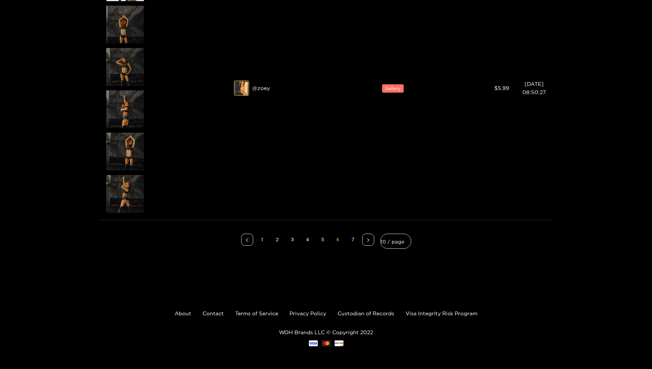
scroll to position [1917, 0]
click at [352, 242] on link "7" at bounding box center [352, 239] width 11 height 11
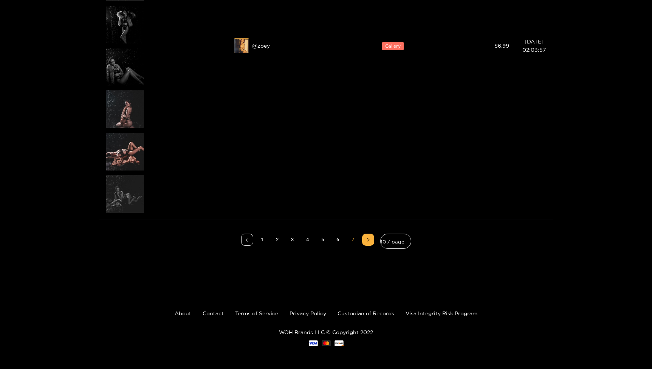
scroll to position [2867, 0]
